Goal: Task Accomplishment & Management: Manage account settings

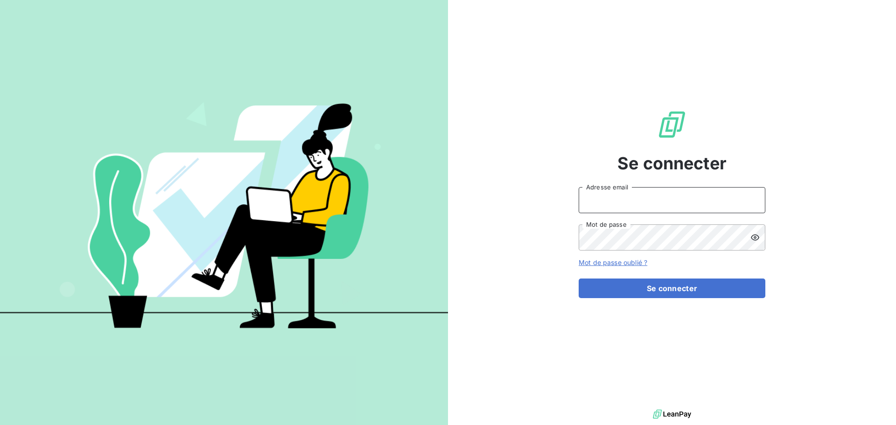
click at [613, 204] on input "Adresse email" at bounding box center [672, 200] width 187 height 26
type input "[EMAIL_ADDRESS][DOMAIN_NAME]"
drag, startPoint x: 665, startPoint y: 202, endPoint x: 466, endPoint y: 205, distance: 198.9
click at [479, 205] on div "Se connecter [EMAIL_ADDRESS][DOMAIN_NAME] Adresse email Mot de passe Mot de pas…" at bounding box center [672, 204] width 448 height 408
click at [602, 197] on input "Adresse email" at bounding box center [672, 200] width 187 height 26
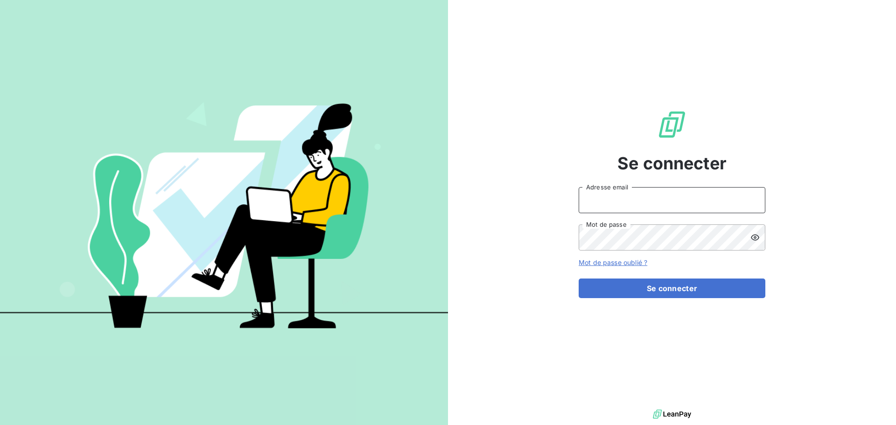
type input "[EMAIL_ADDRESS][DOMAIN_NAME]"
click at [579, 279] on button "Se connecter" at bounding box center [672, 289] width 187 height 20
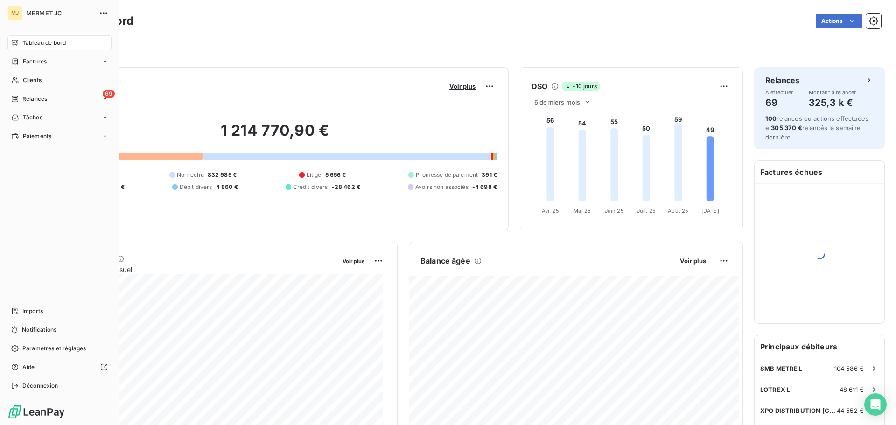
click at [25, 96] on span "Relances" at bounding box center [34, 99] width 25 height 8
